Goal: Obtain resource: Download file/media

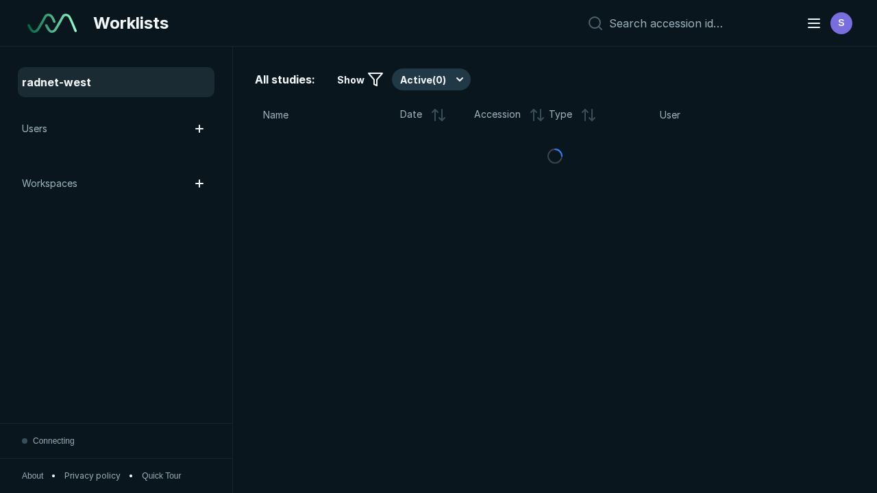
scroll to position [3522, 4439]
